Goal: Information Seeking & Learning: Learn about a topic

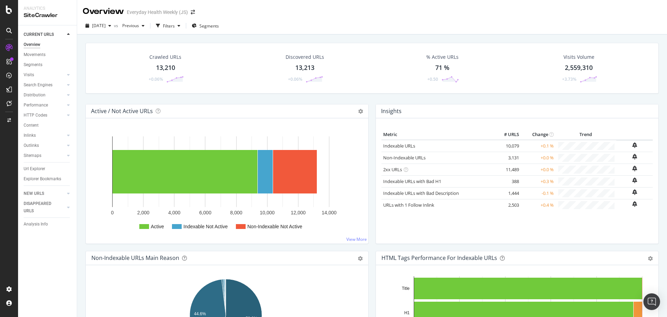
click at [308, 66] on div "13,213" at bounding box center [304, 67] width 19 height 9
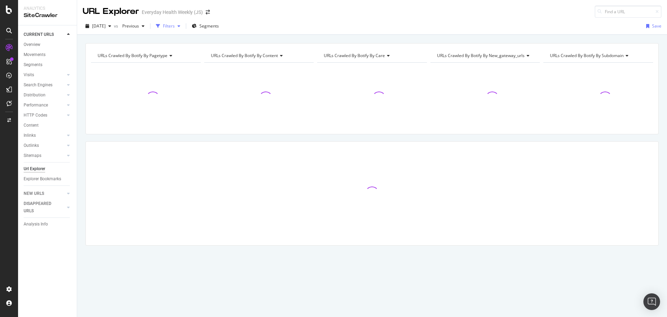
click at [175, 26] on div "Filters" at bounding box center [169, 26] width 12 height 6
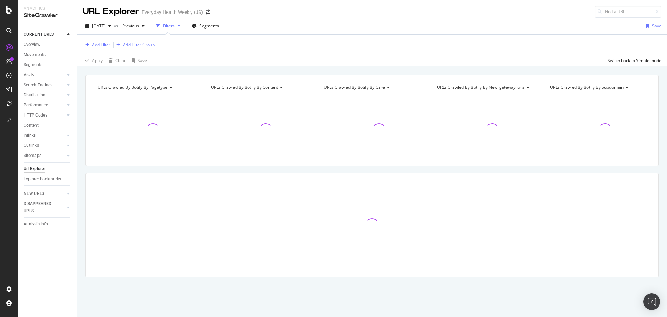
click at [106, 44] on div "Add Filter" at bounding box center [101, 45] width 18 height 6
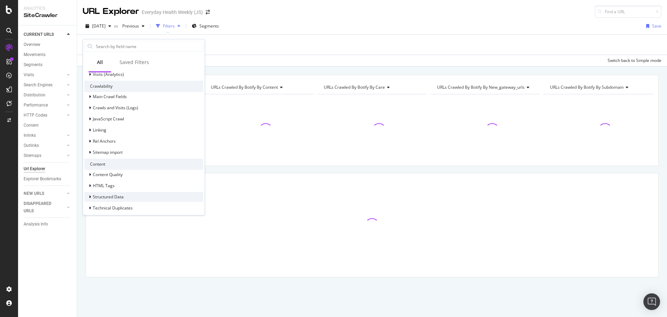
scroll to position [250, 0]
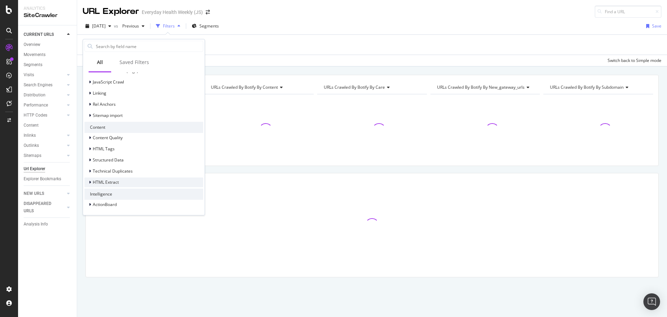
click at [131, 182] on div "HTML Extract" at bounding box center [143, 182] width 119 height 10
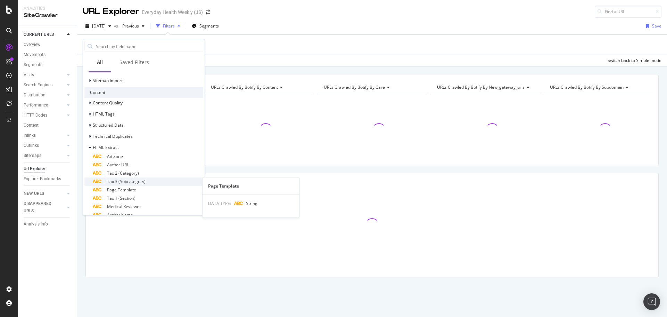
scroll to position [319, 0]
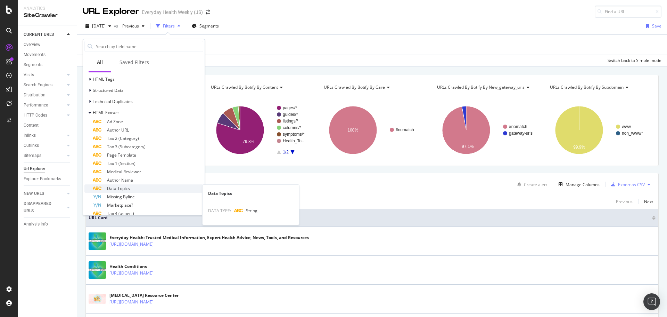
click at [128, 186] on span "Data Topics" at bounding box center [118, 188] width 23 height 6
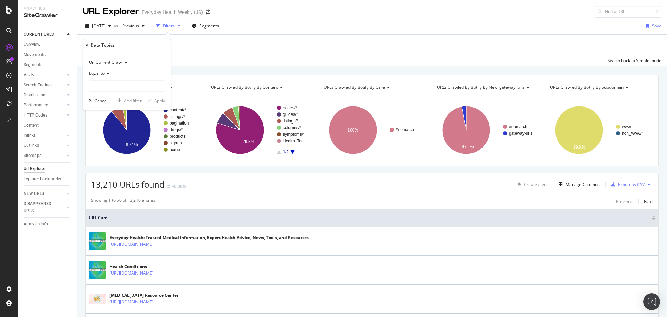
click at [106, 73] on icon at bounding box center [107, 73] width 5 height 4
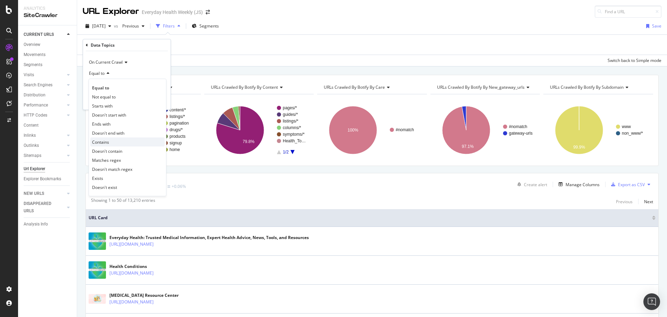
click at [111, 139] on div "Contains" at bounding box center [127, 141] width 74 height 9
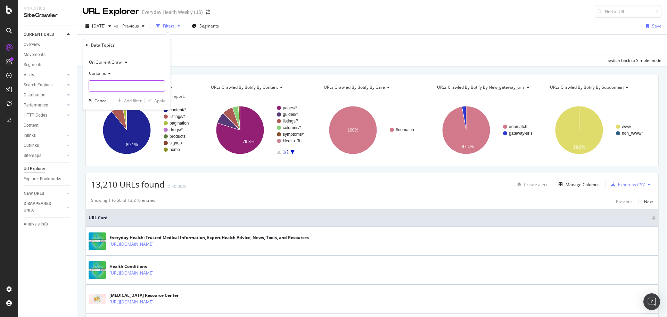
click at [118, 89] on input "text" at bounding box center [127, 85] width 76 height 11
type input "LSMG"
click at [158, 103] on div "Apply" at bounding box center [159, 101] width 11 height 6
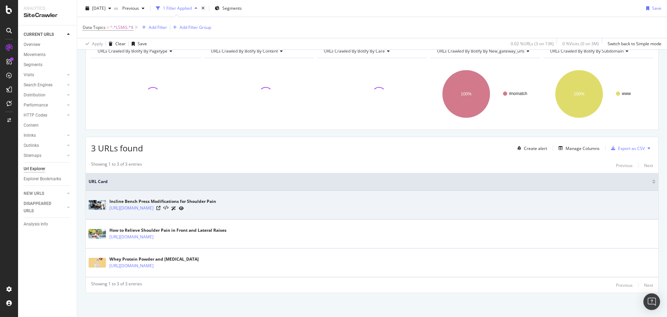
scroll to position [38, 0]
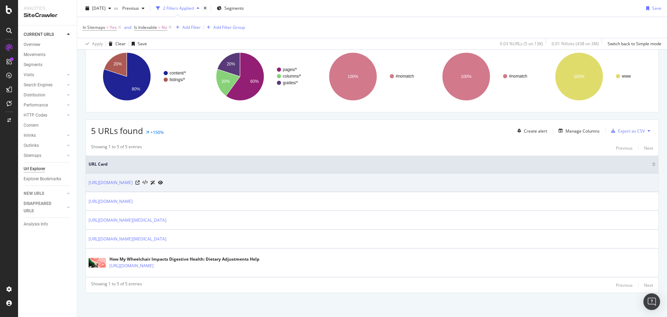
scroll to position [55, 0]
click at [140, 182] on icon at bounding box center [138, 182] width 4 height 4
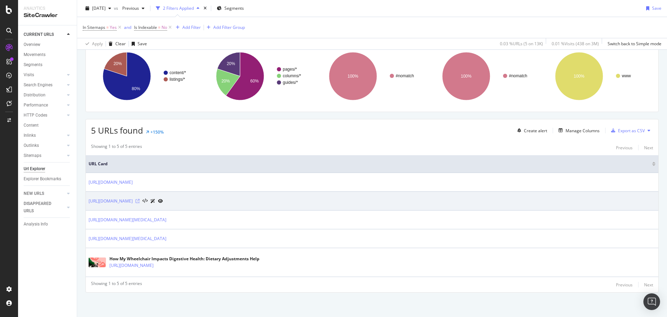
click at [140, 202] on icon at bounding box center [138, 201] width 4 height 4
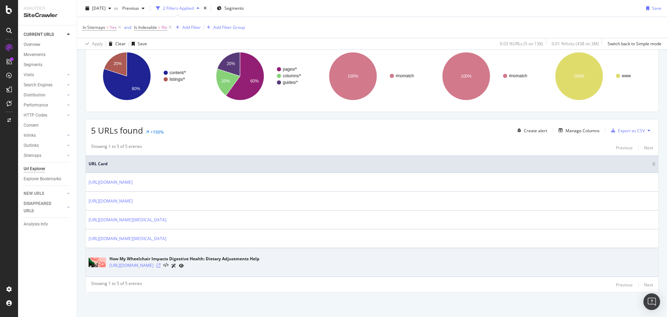
click at [161, 266] on icon at bounding box center [158, 265] width 4 height 4
